Goal: Find specific page/section: Find specific page/section

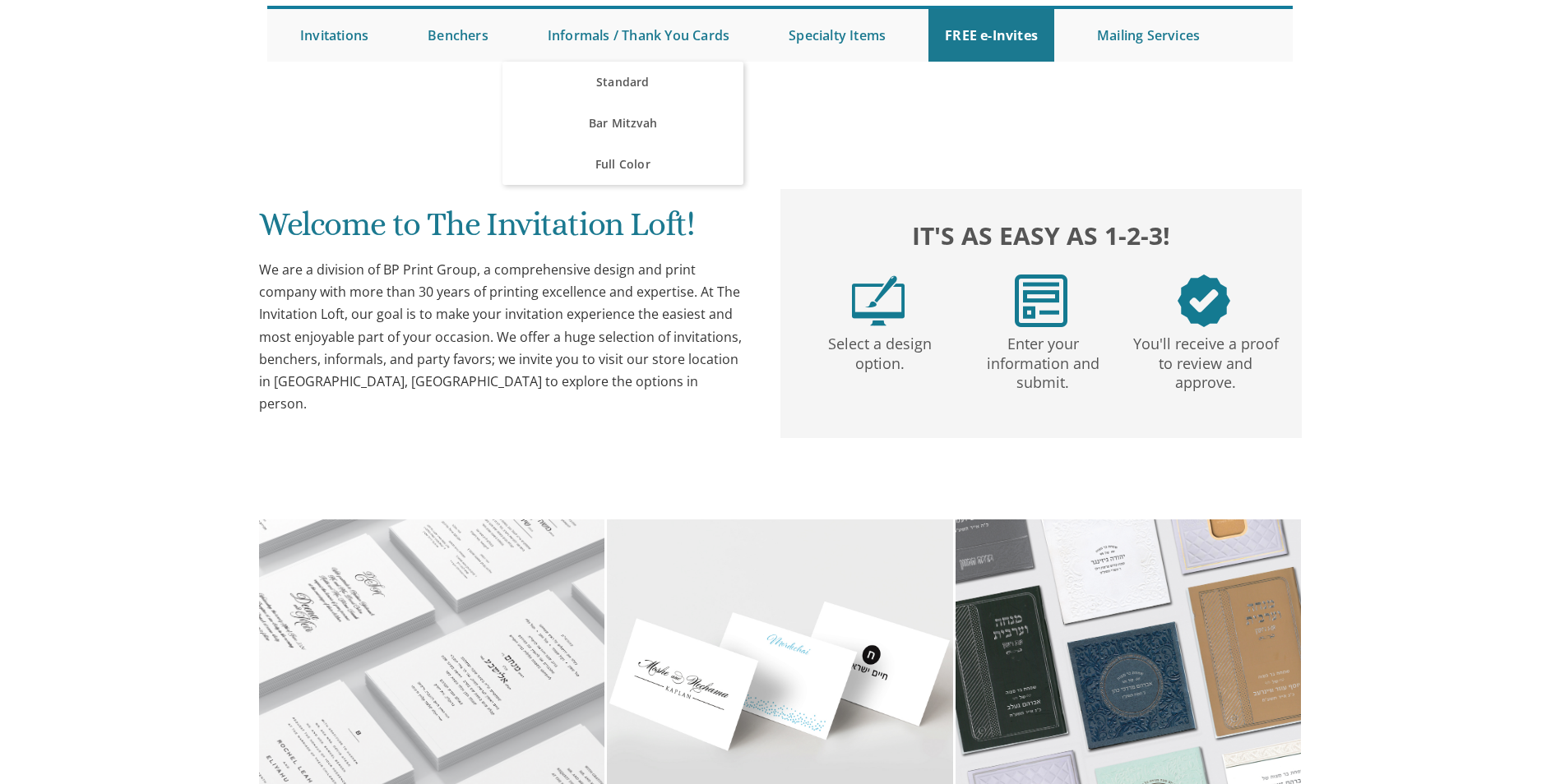
scroll to position [164, 0]
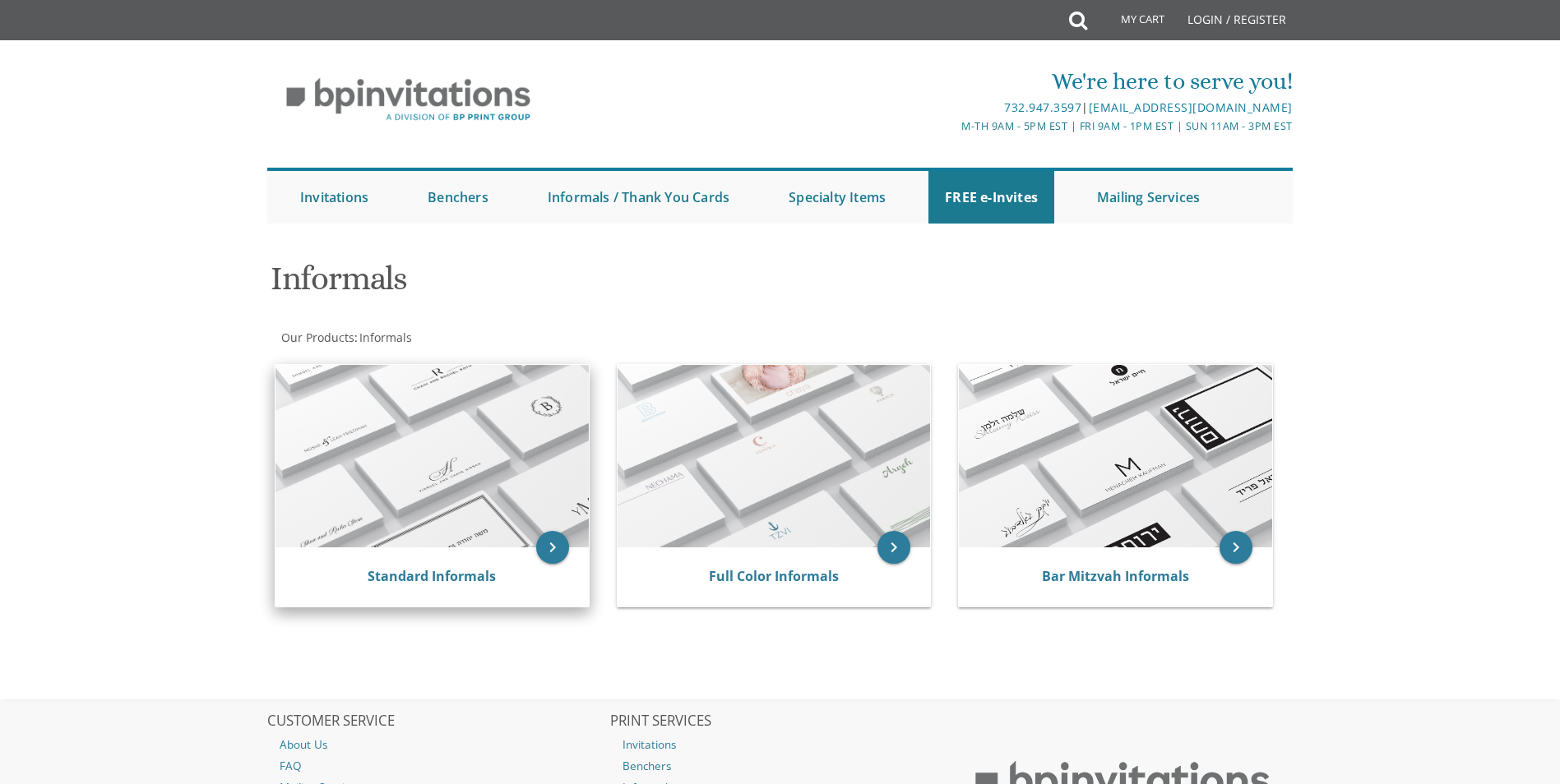
click at [543, 456] on img at bounding box center [432, 456] width 314 height 183
click at [543, 552] on icon "keyboard_arrow_right" at bounding box center [552, 547] width 33 height 33
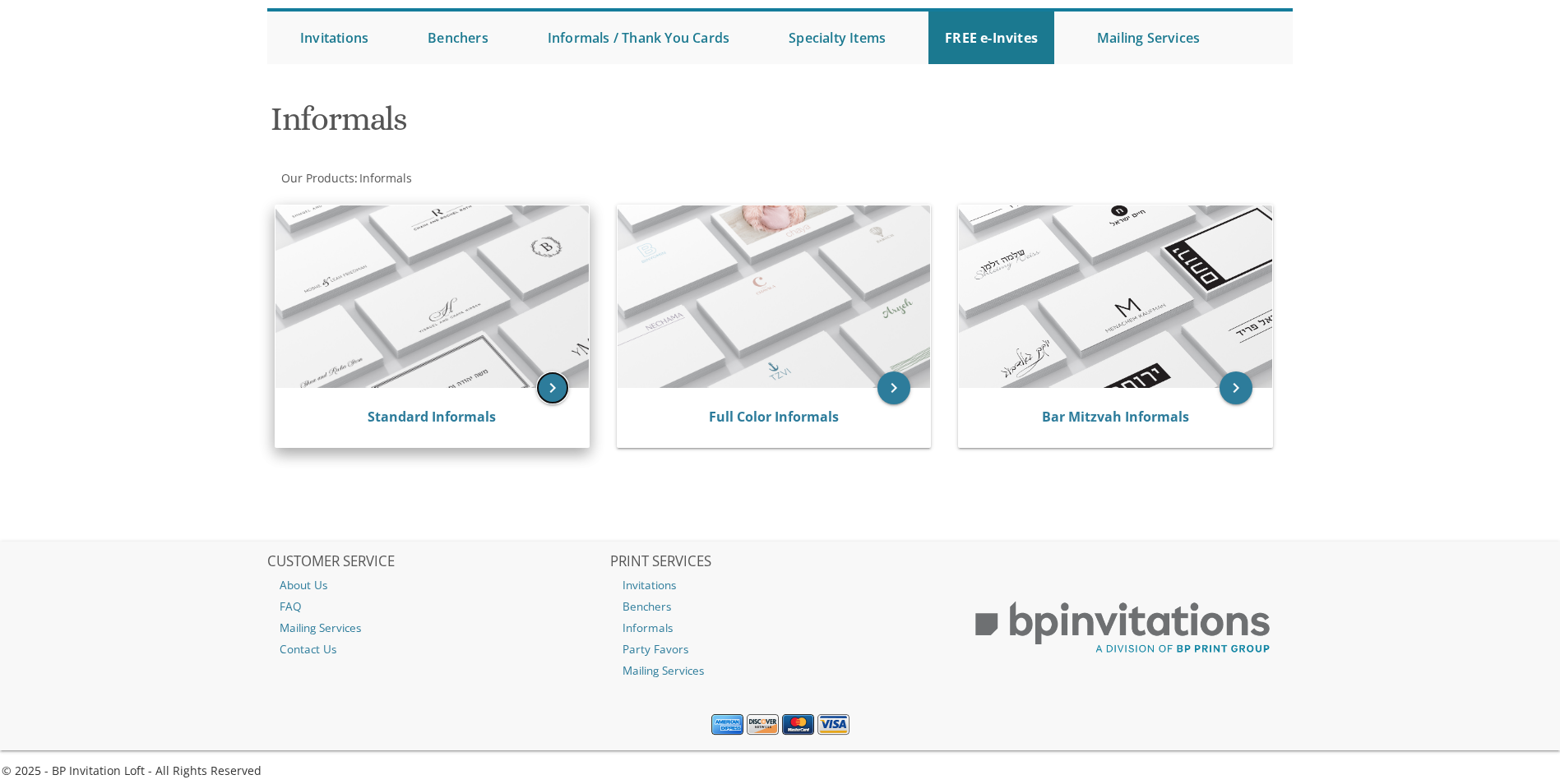
scroll to position [164, 0]
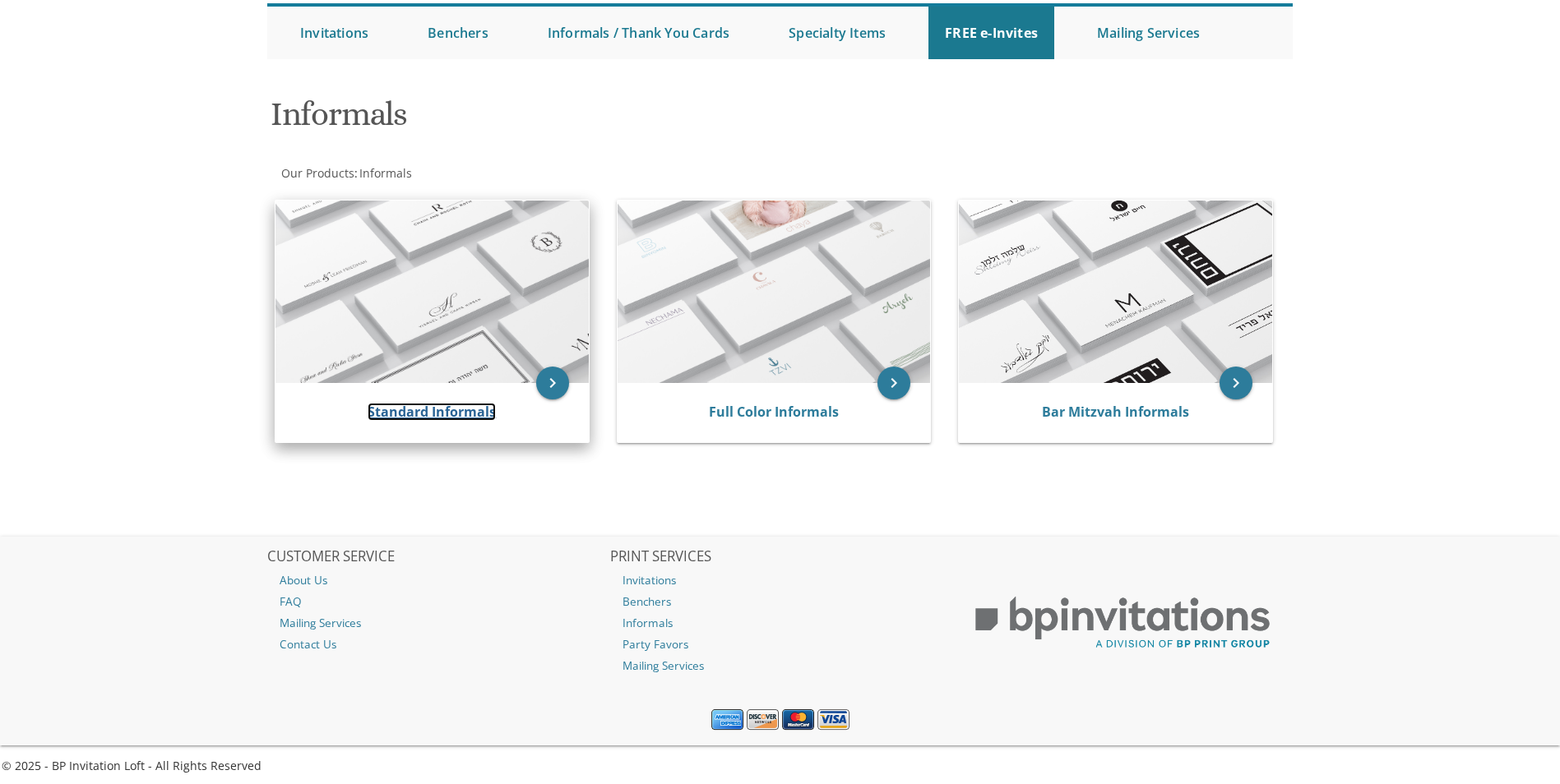
click at [462, 419] on link "Standard Informals" at bounding box center [431, 411] width 128 height 18
click at [464, 411] on link "Standard Informals" at bounding box center [431, 411] width 128 height 18
